Goal: Check status

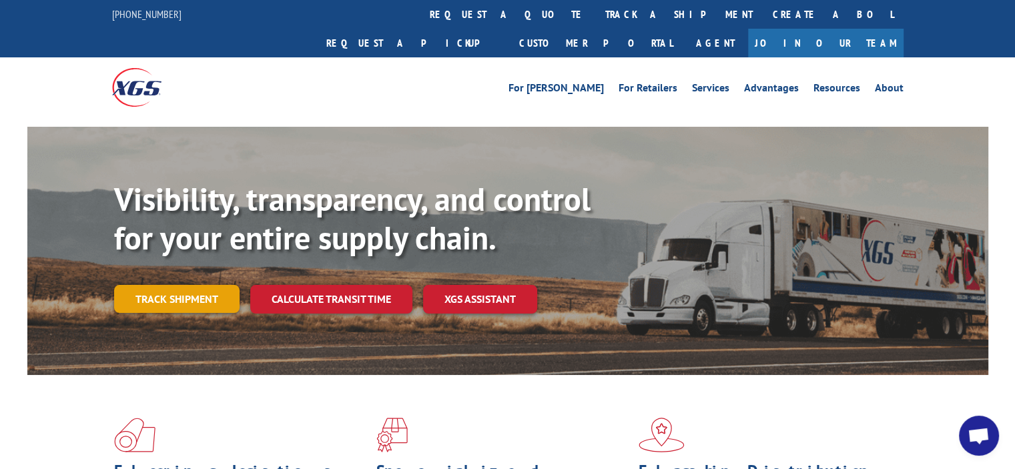
click at [184, 285] on link "Track shipment" at bounding box center [177, 299] width 126 height 28
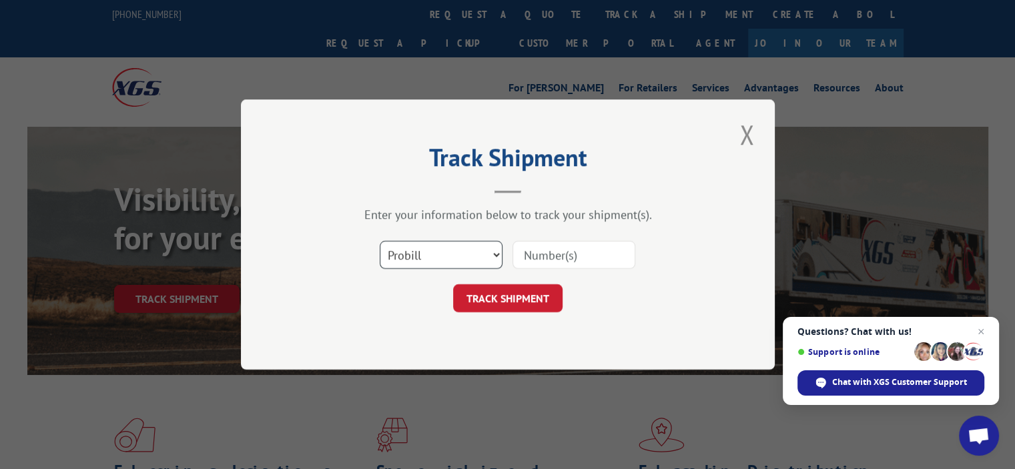
click at [496, 251] on select "Select category... Probill BOL PO" at bounding box center [441, 255] width 123 height 28
select select "bol"
click at [380, 241] on select "Select category... Probill BOL PO" at bounding box center [441, 255] width 123 height 28
click at [545, 256] on input at bounding box center [574, 255] width 123 height 28
type input "5118846"
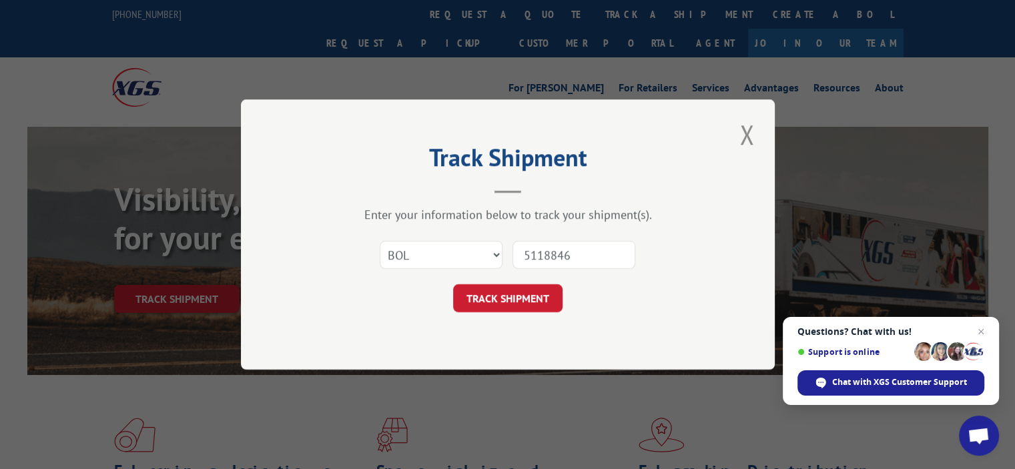
click button "TRACK SHIPMENT" at bounding box center [507, 298] width 109 height 28
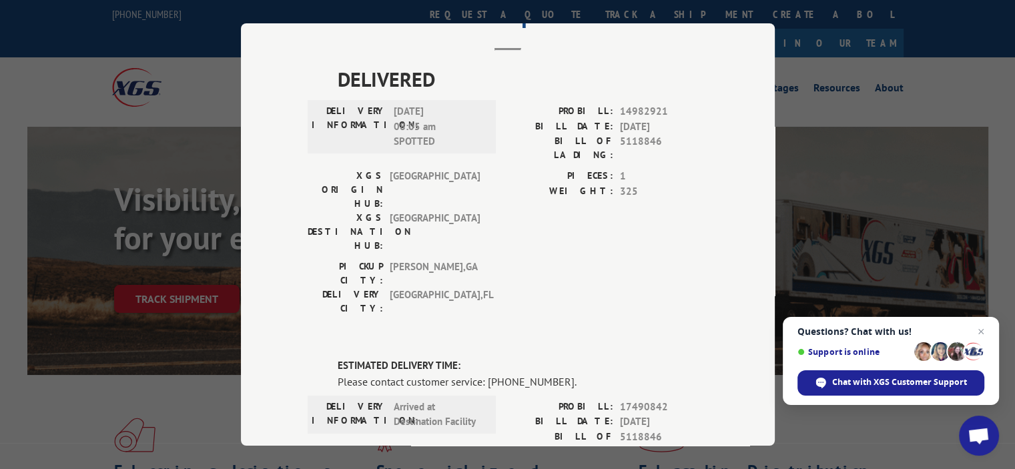
scroll to position [134, 0]
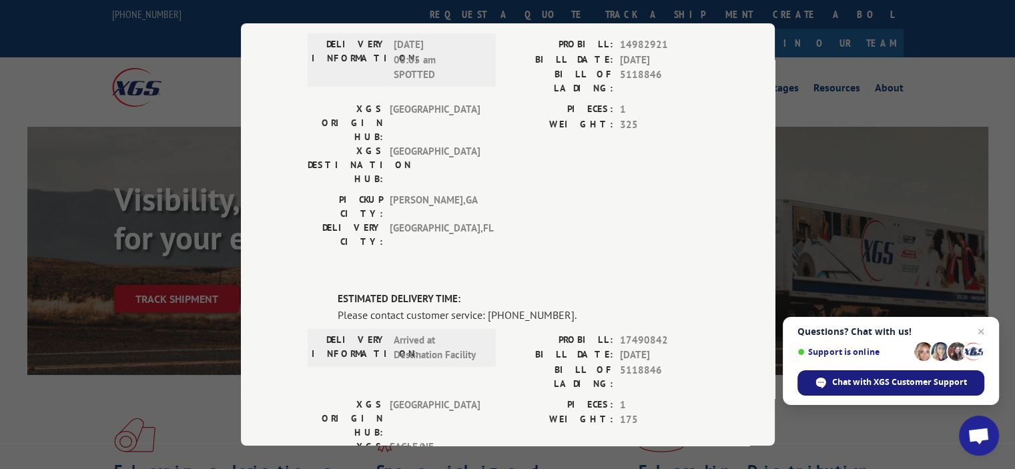
click at [945, 377] on span "Chat with XGS Customer Support" at bounding box center [900, 383] width 135 height 12
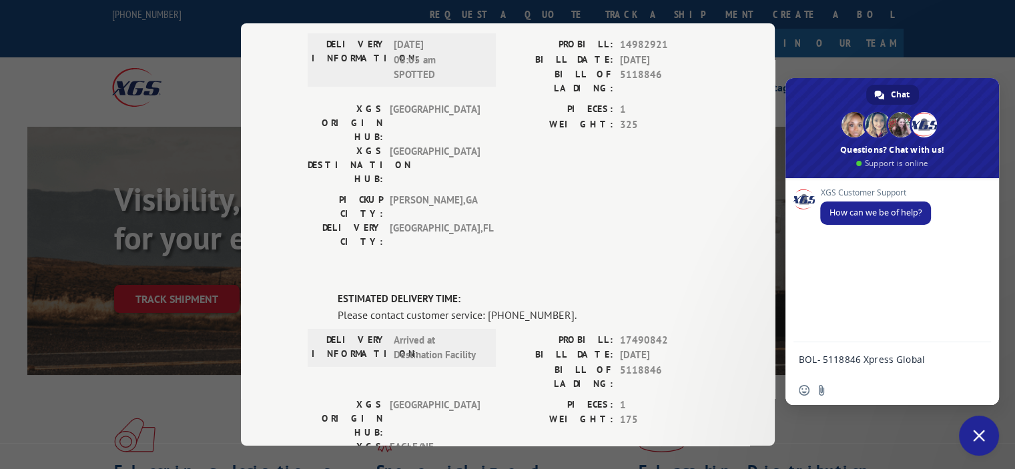
scroll to position [0, 0]
click at [796, 338] on div "BOL- 5118846 Xpress Global" at bounding box center [893, 346] width 214 height 57
click at [799, 336] on textarea "BOL- 5118846 Xpress Global" at bounding box center [879, 346] width 160 height 57
click at [902, 333] on textarea "where is BOL- 5118846 Xpress Global" at bounding box center [879, 346] width 160 height 57
click at [837, 357] on textarea "where is BOL- 5118846? Xpress Global" at bounding box center [879, 346] width 160 height 57
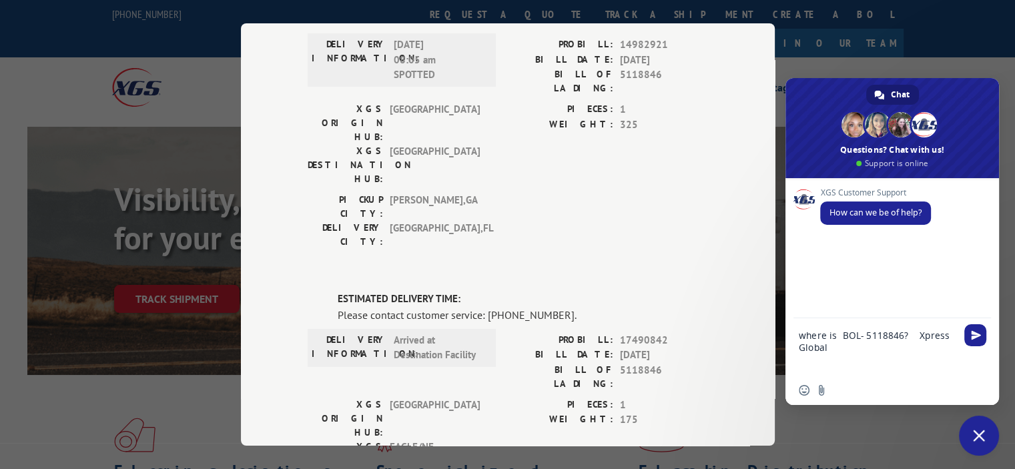
click at [836, 349] on textarea "where is BOL- 5118846? Xpress Global" at bounding box center [879, 346] width 160 height 57
drag, startPoint x: 834, startPoint y: 346, endPoint x: 790, endPoint y: 350, distance: 44.2
click at [790, 350] on div "where is BOL- 5118846? Xpress Global" at bounding box center [893, 346] width 214 height 57
drag, startPoint x: 916, startPoint y: 350, endPoint x: 949, endPoint y: 344, distance: 33.3
click at [949, 344] on textarea "where is BOL- 5118846? Xpress" at bounding box center [879, 352] width 160 height 45
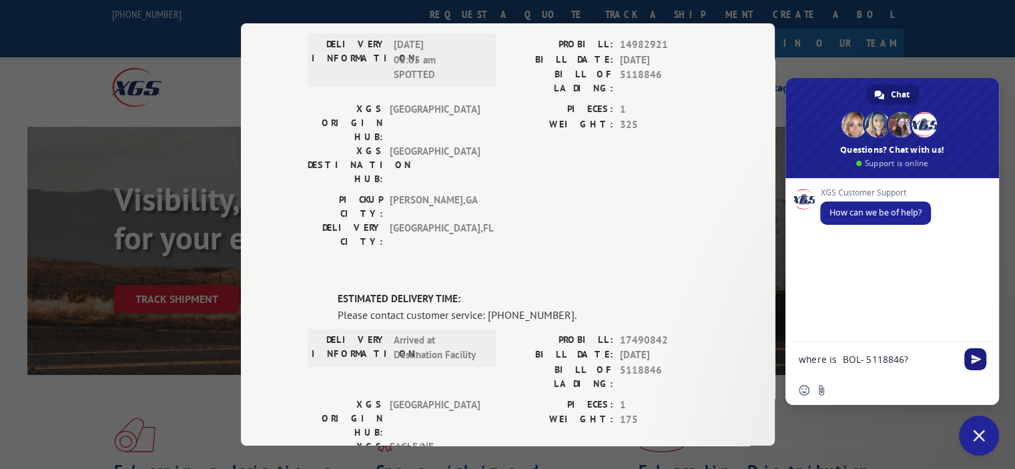
type textarea "where is BOL- 5118846?"
click at [975, 356] on span "Send" at bounding box center [976, 359] width 10 height 10
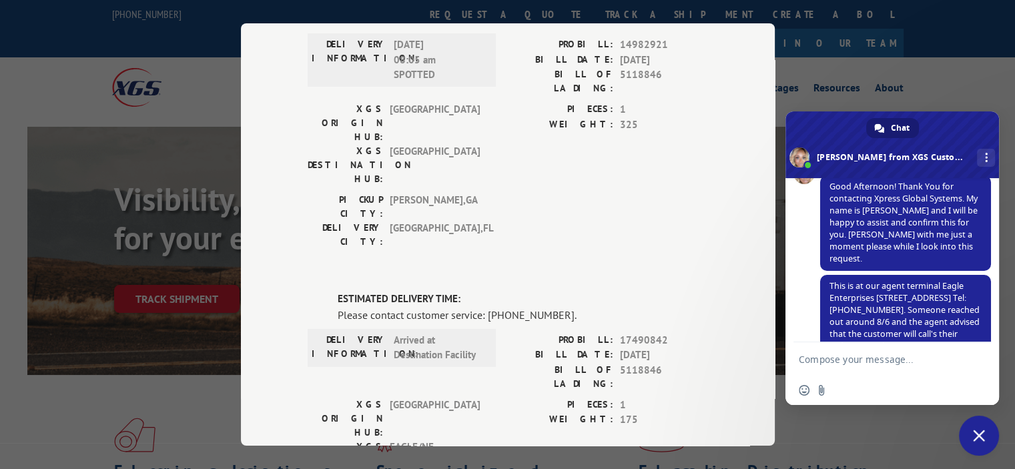
scroll to position [160, 0]
